Goal: Information Seeking & Learning: Learn about a topic

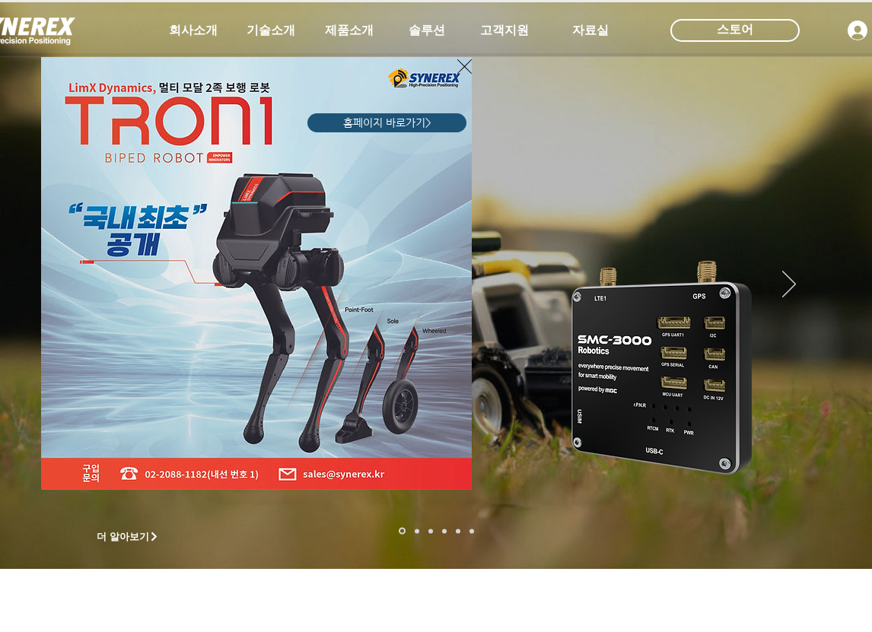
click at [457, 68] on img "LimX Dinamics" at bounding box center [256, 273] width 431 height 433
click at [469, 60] on icon "사이트로 돌아가기" at bounding box center [464, 66] width 14 height 19
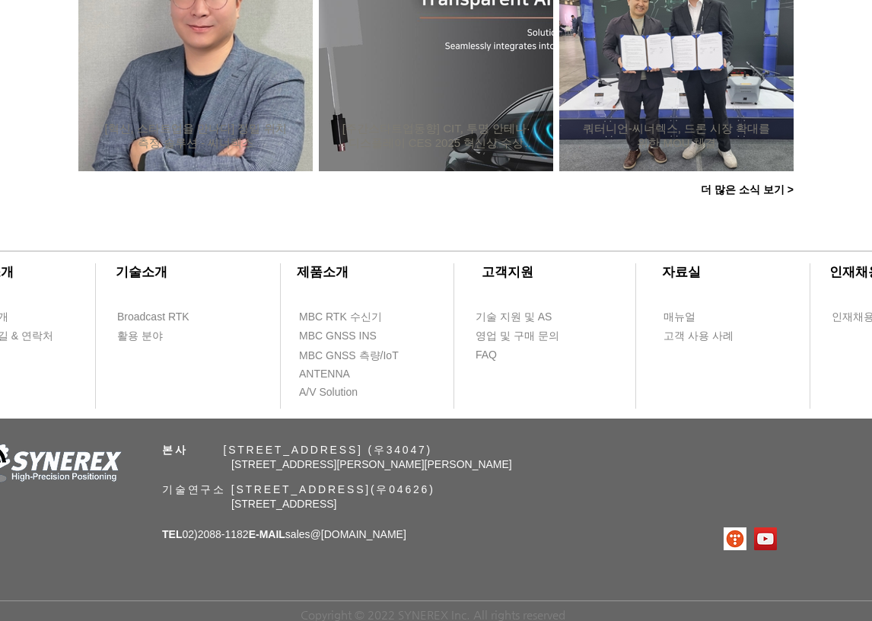
scroll to position [1540, 0]
drag, startPoint x: 464, startPoint y: 549, endPoint x: 287, endPoint y: 486, distance: 188.5
click at [201, 448] on div "​회사소개 ​기술소개 회사 소개 Broadcast RTK 오시는 길 & 연락처 활용 분야 ​제품소개 ​고객지원 ​자료실 ​인재채용 MBC RT…" at bounding box center [436, 423] width 872 height 398
click at [568, 561] on div "​회사소개 ​기술소개 회사 소개 Broadcast RTK 오시는 길 & 연락처 활용 분야 ​제품소개 ​고객지원 ​자료실 ​인재채용 MBC RT…" at bounding box center [436, 423] width 872 height 398
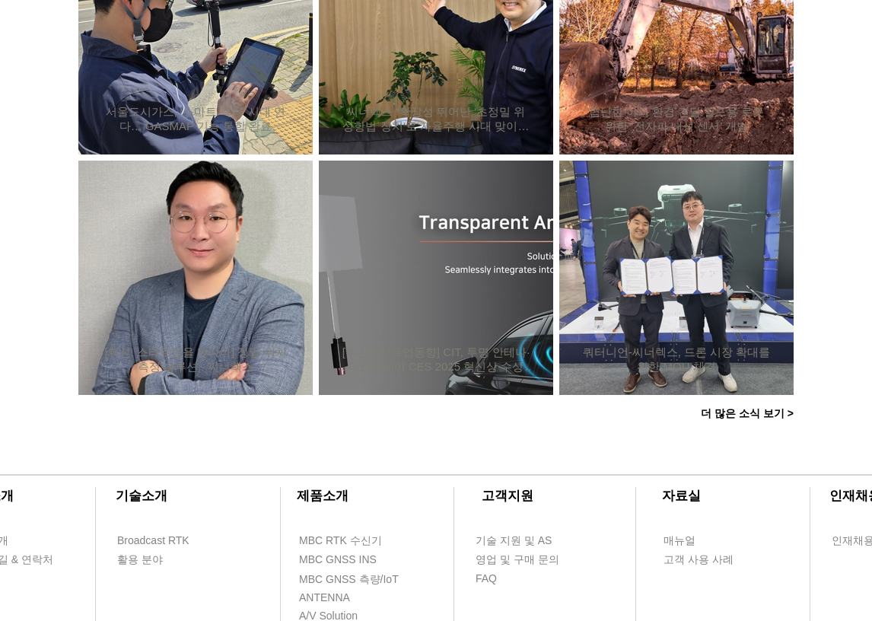
scroll to position [1311, 0]
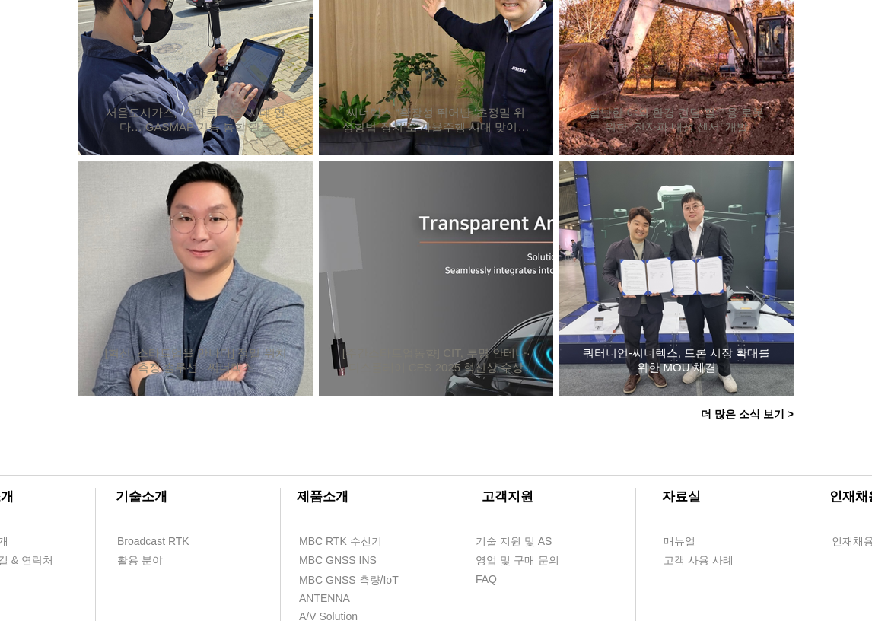
click at [677, 283] on div "쿼터니언-씨너렉스, 드론 시장 확대를 위한 MOU 체결" at bounding box center [676, 279] width 193 height 198
click at [713, 358] on h2 "쿼터니언-씨너렉스, 드론 시장 확대를 위한 MOU 체결" at bounding box center [676, 360] width 189 height 29
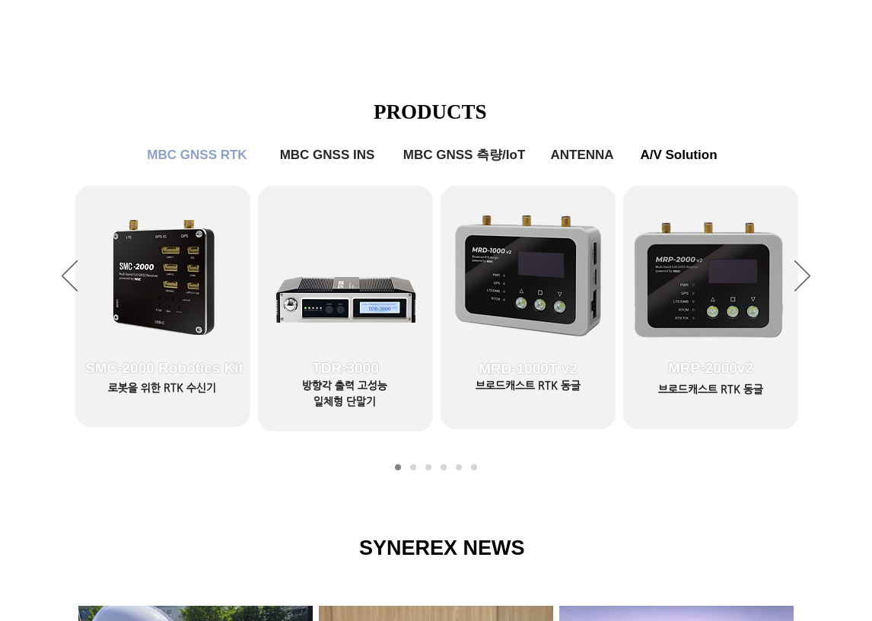
scroll to position [18, 0]
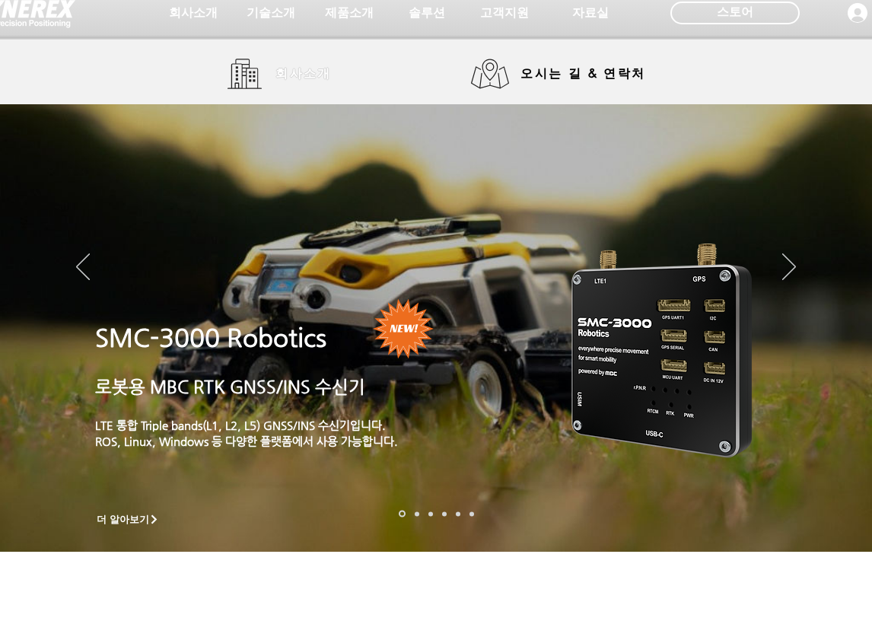
click at [307, 66] on span "회사소개" at bounding box center [303, 74] width 56 height 16
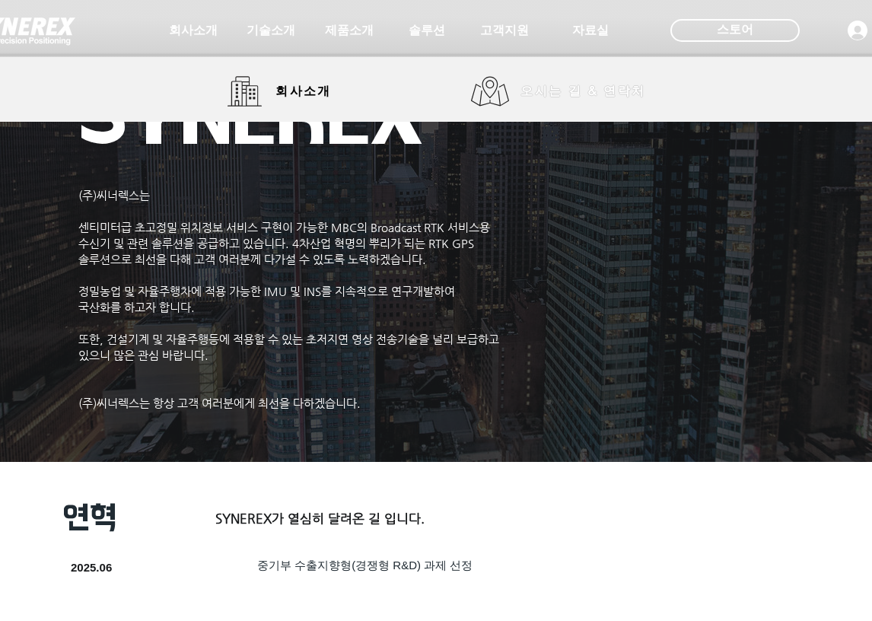
click at [529, 94] on span "오시는 길 & 연락처" at bounding box center [583, 91] width 125 height 17
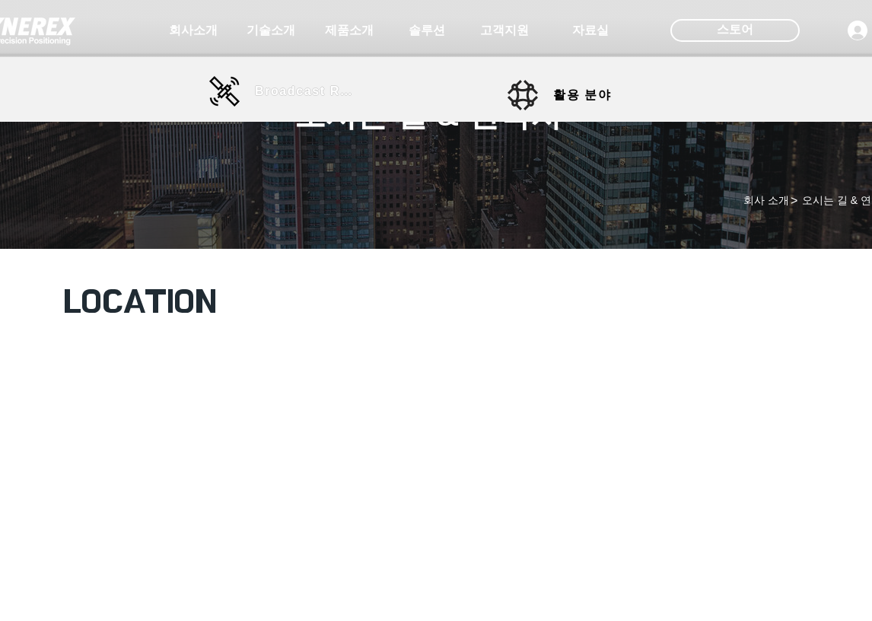
click at [280, 92] on span "Broadcast RTK" at bounding box center [306, 91] width 103 height 14
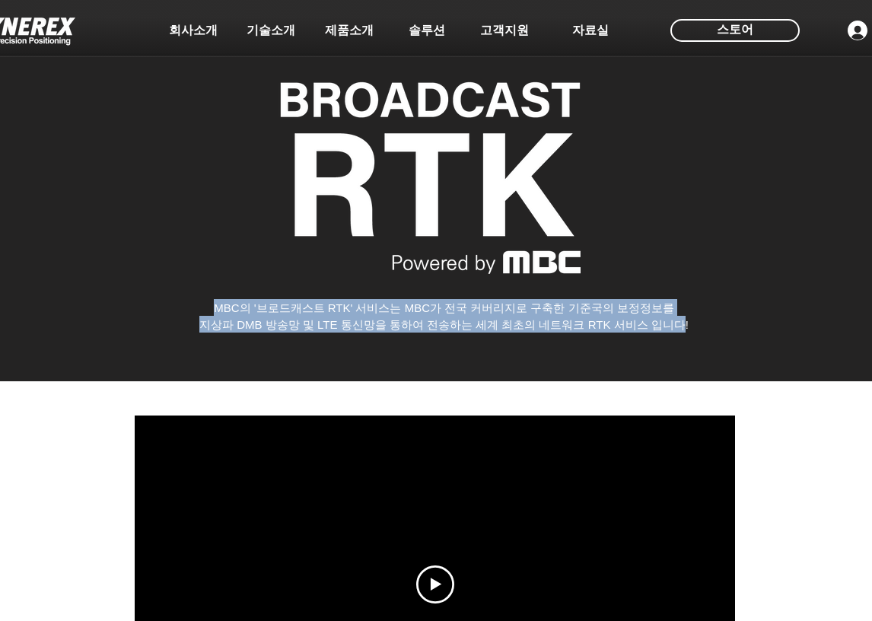
drag, startPoint x: 209, startPoint y: 308, endPoint x: 742, endPoint y: 370, distance: 536.3
click at [689, 332] on div "MBC의 '브로드캐스트 RTK' 서비스는 MBC가 전국 커버리지로 구축한 기준국의 보정정보를 지상파 DMB 방송망 및 LTE 통신망을 통하여 …" at bounding box center [444, 315] width 701 height 33
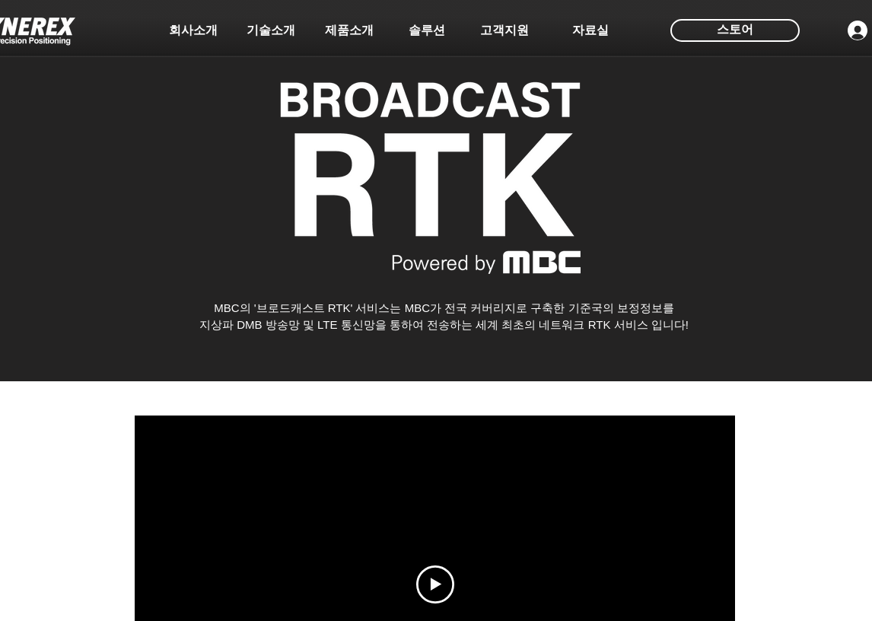
drag, startPoint x: 742, startPoint y: 371, endPoint x: 795, endPoint y: 478, distance: 119.5
click at [742, 371] on div "main content" at bounding box center [436, 185] width 872 height 392
click at [796, 461] on div at bounding box center [436, 585] width 872 height 408
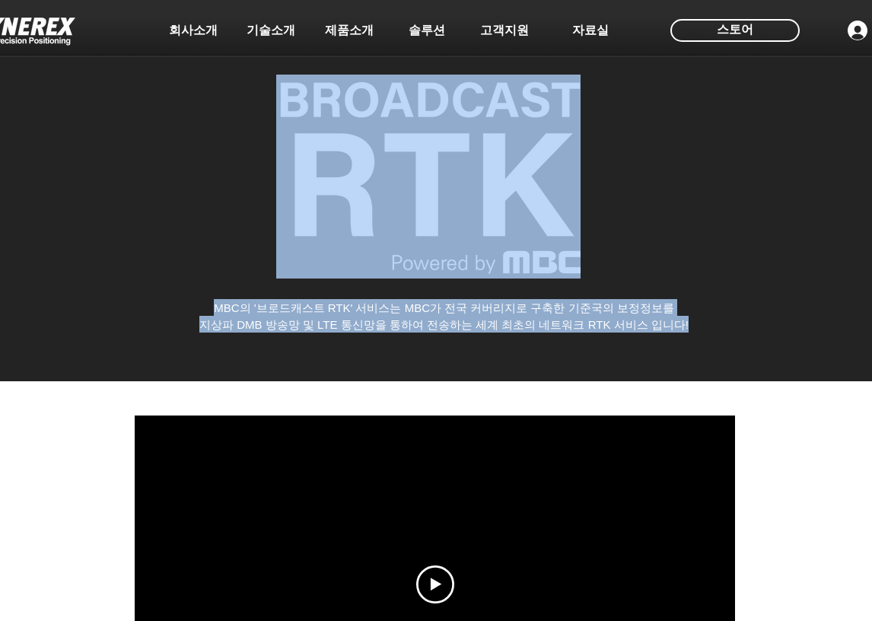
drag, startPoint x: 723, startPoint y: 326, endPoint x: 201, endPoint y: 295, distance: 523.0
click at [201, 295] on div "MBC의 '브로드캐스트 RTK' 서비스는 MBC가 전국 커버리지로 구축한 기준국의 보정정보를 지상파 DMB 방송망 및 LTE 통신망을 통하여 …" at bounding box center [436, 185] width 872 height 392
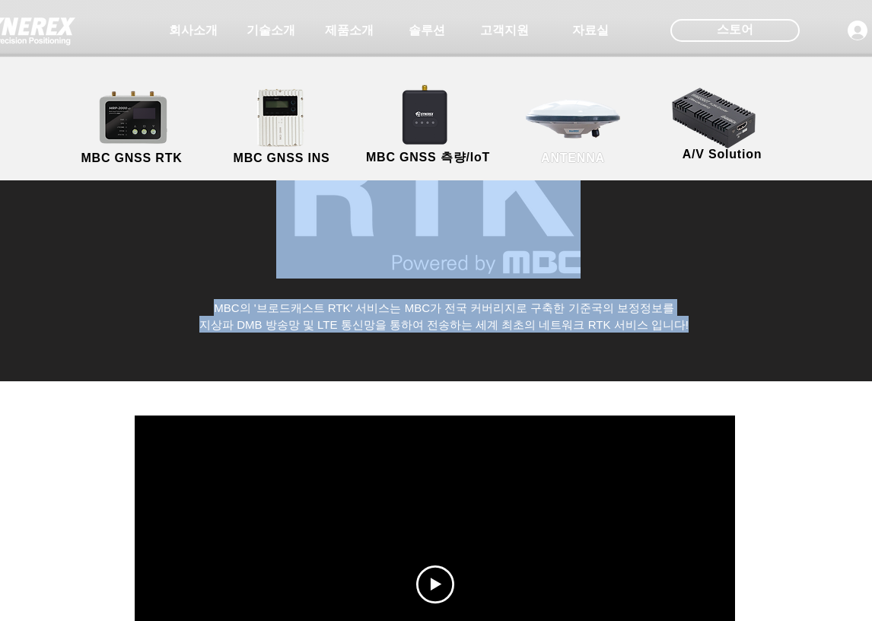
click at [589, 135] on link "ANTENNA" at bounding box center [573, 128] width 137 height 80
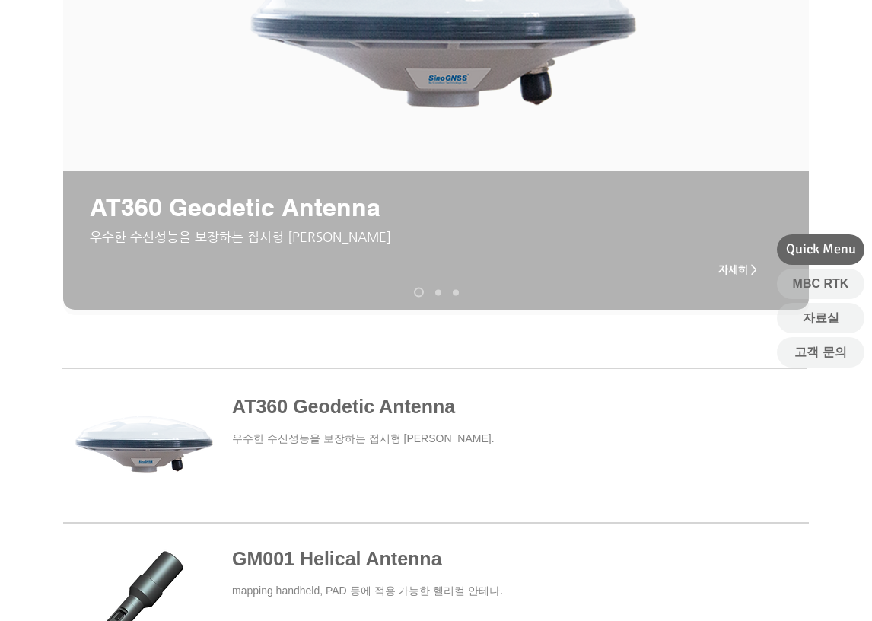
scroll to position [304, 0]
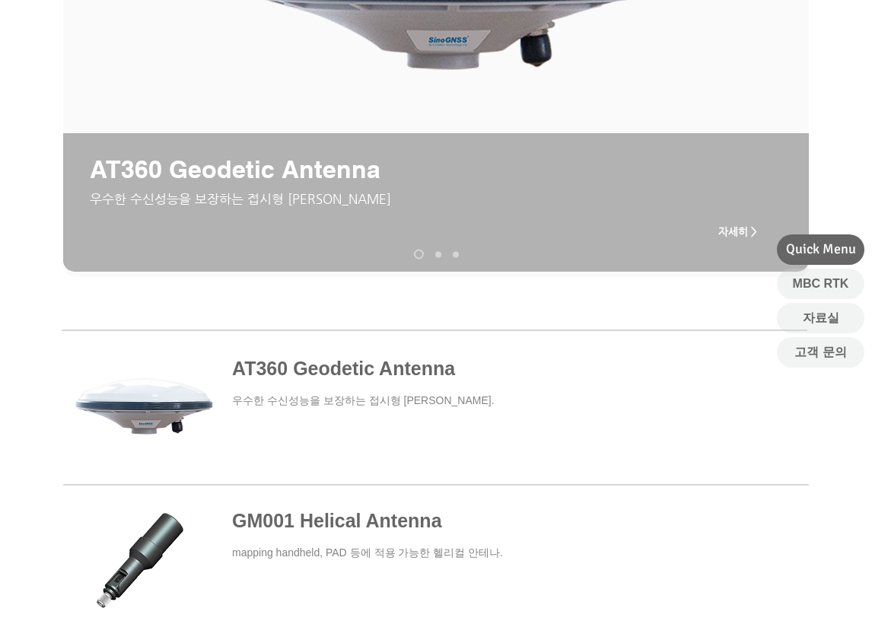
click at [410, 365] on span at bounding box center [434, 407] width 745 height 141
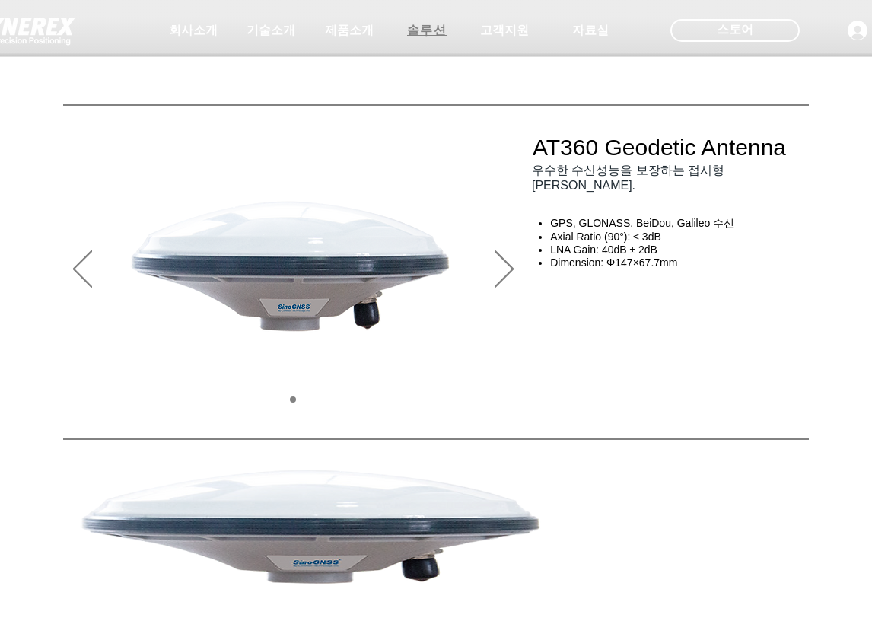
click at [436, 28] on span "솔루션" at bounding box center [427, 31] width 40 height 16
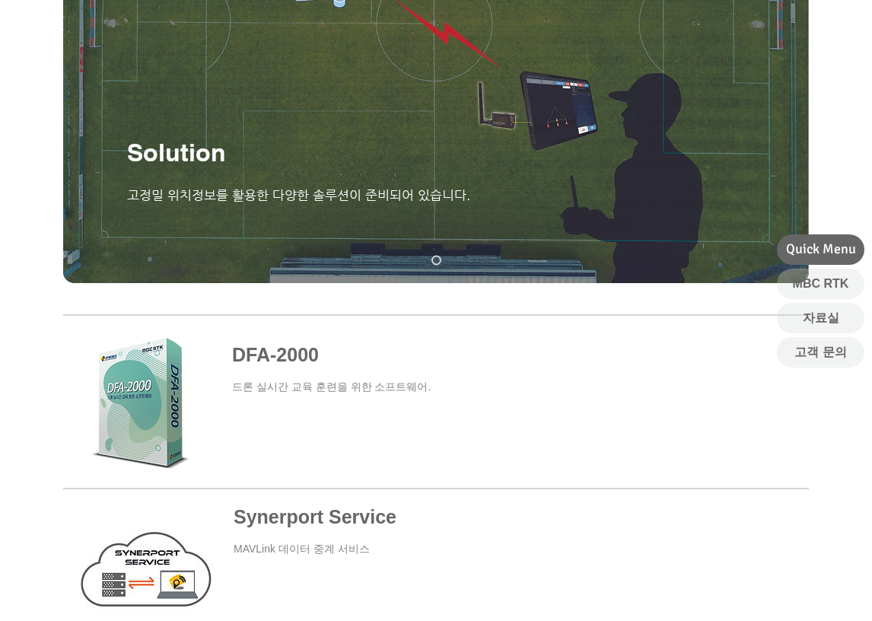
scroll to position [142, 0]
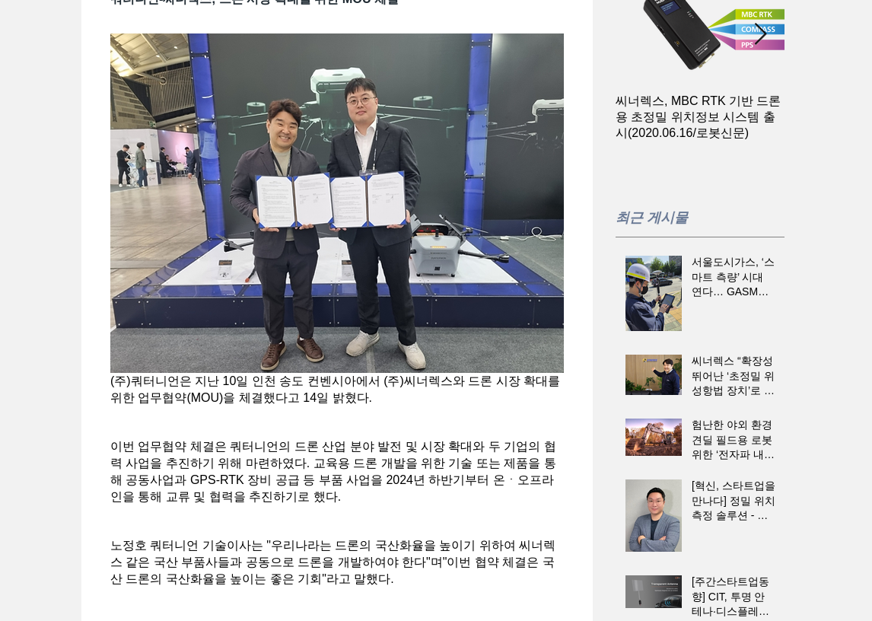
scroll to position [0, 169]
